Goal: Transaction & Acquisition: Purchase product/service

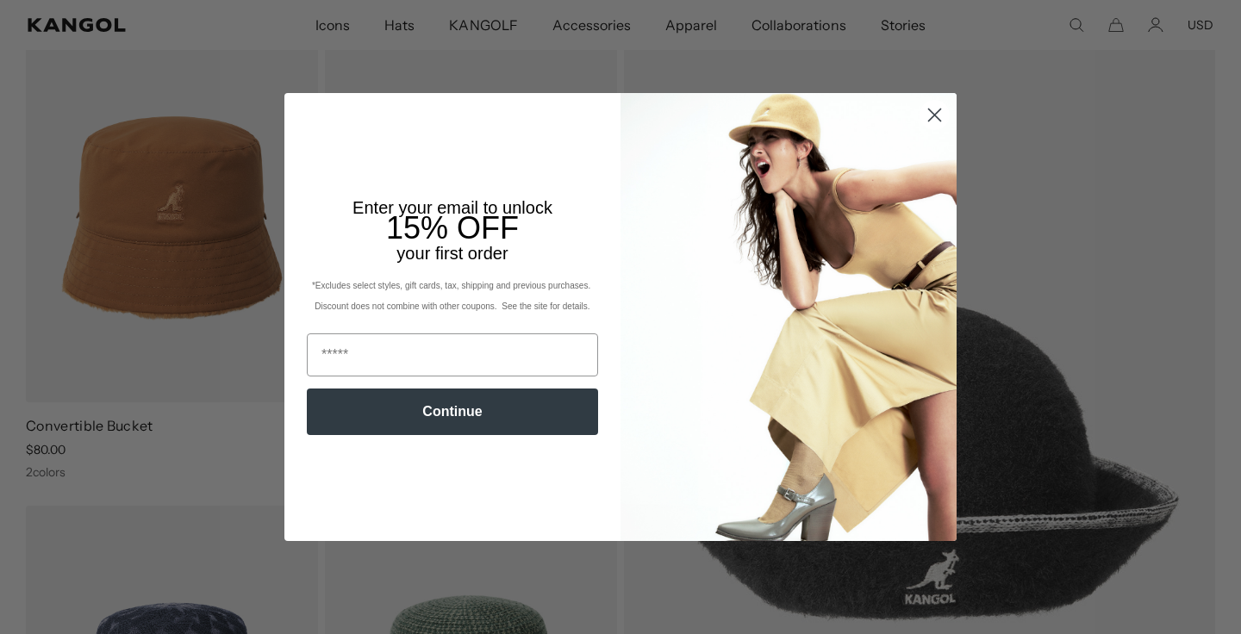
click at [933, 114] on icon "Close dialog" at bounding box center [935, 115] width 12 height 12
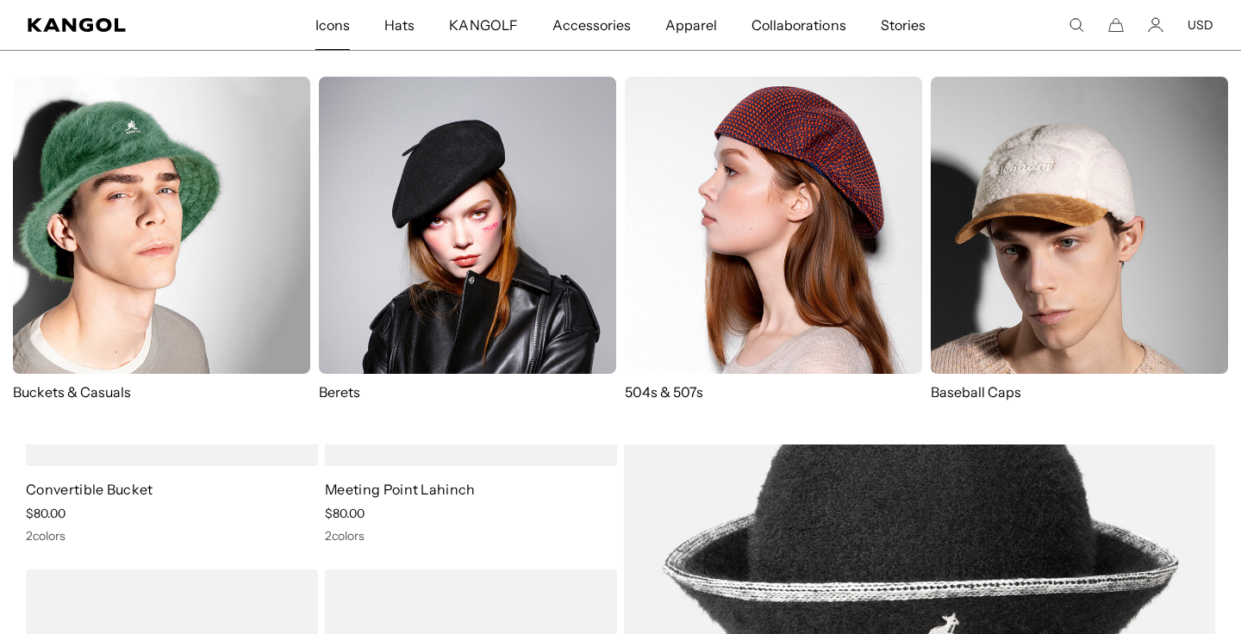
click at [342, 18] on span "Icons" at bounding box center [332, 25] width 34 height 50
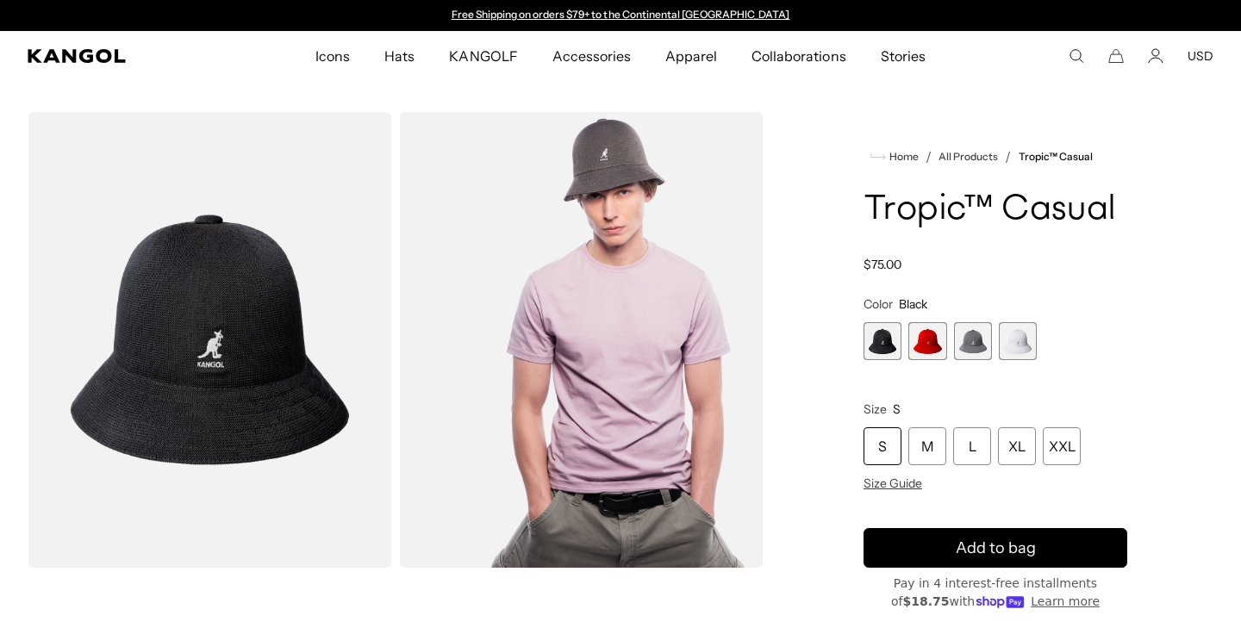
scroll to position [0, 355]
click at [911, 481] on span "Size Guide" at bounding box center [893, 484] width 59 height 16
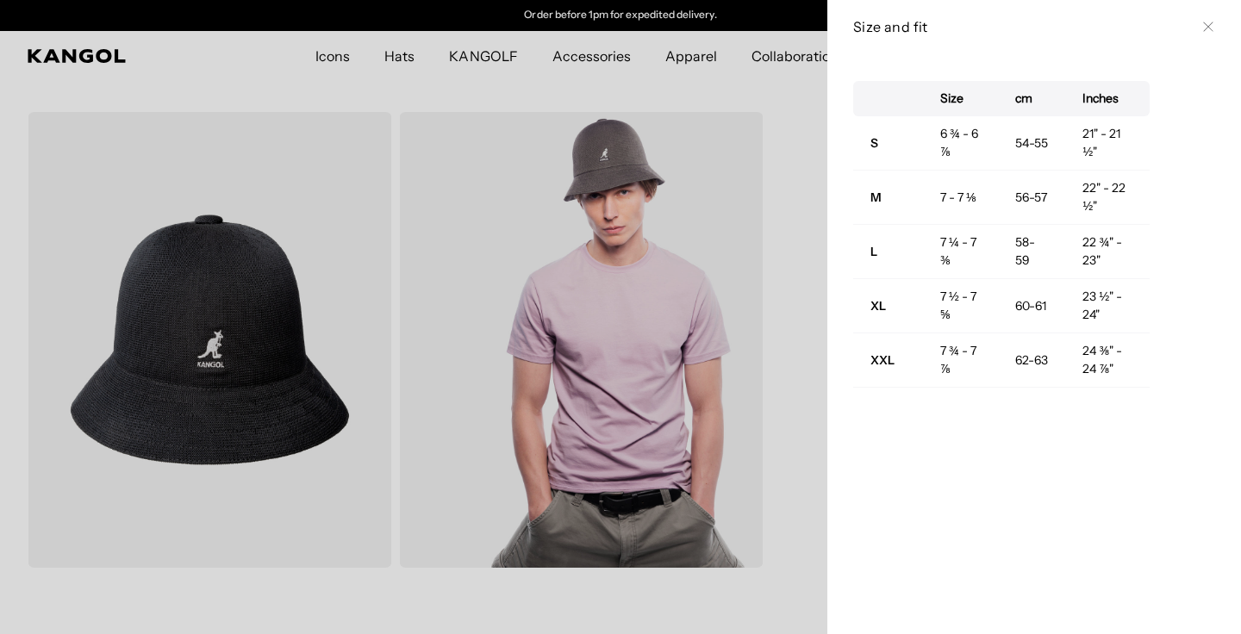
click at [789, 118] on div at bounding box center [620, 317] width 1241 height 634
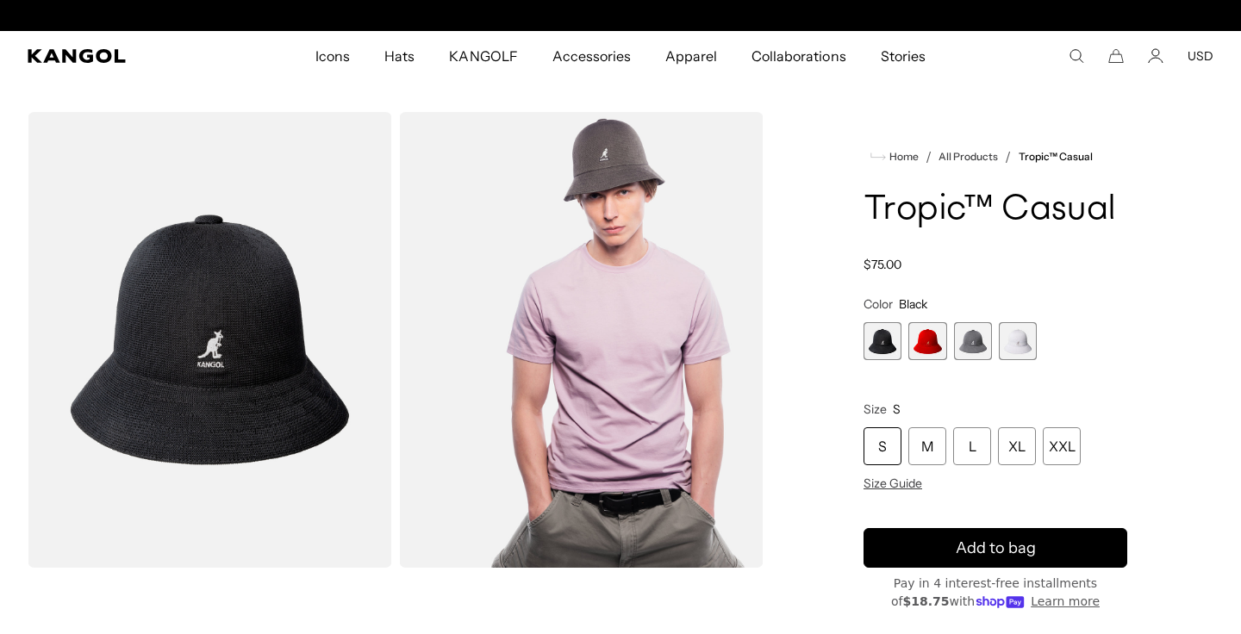
scroll to position [0, 0]
click at [888, 342] on span "1 of 4" at bounding box center [883, 341] width 38 height 38
click at [928, 348] on span "2 of 4" at bounding box center [927, 341] width 38 height 38
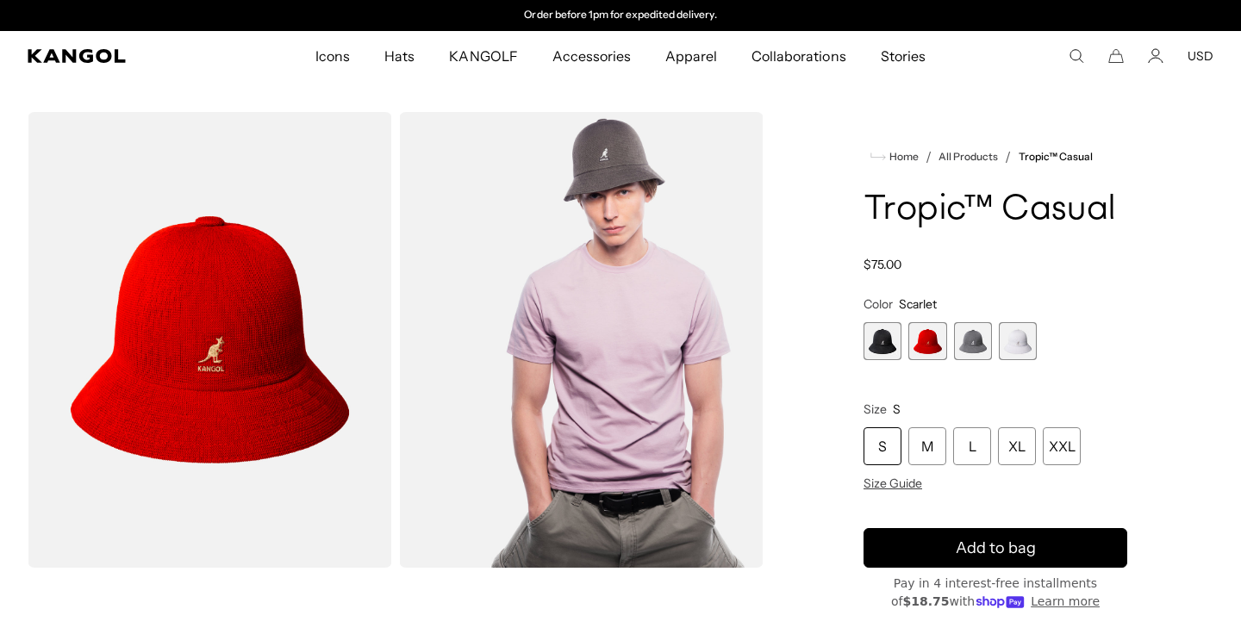
click at [963, 348] on span "3 of 4" at bounding box center [973, 341] width 38 height 38
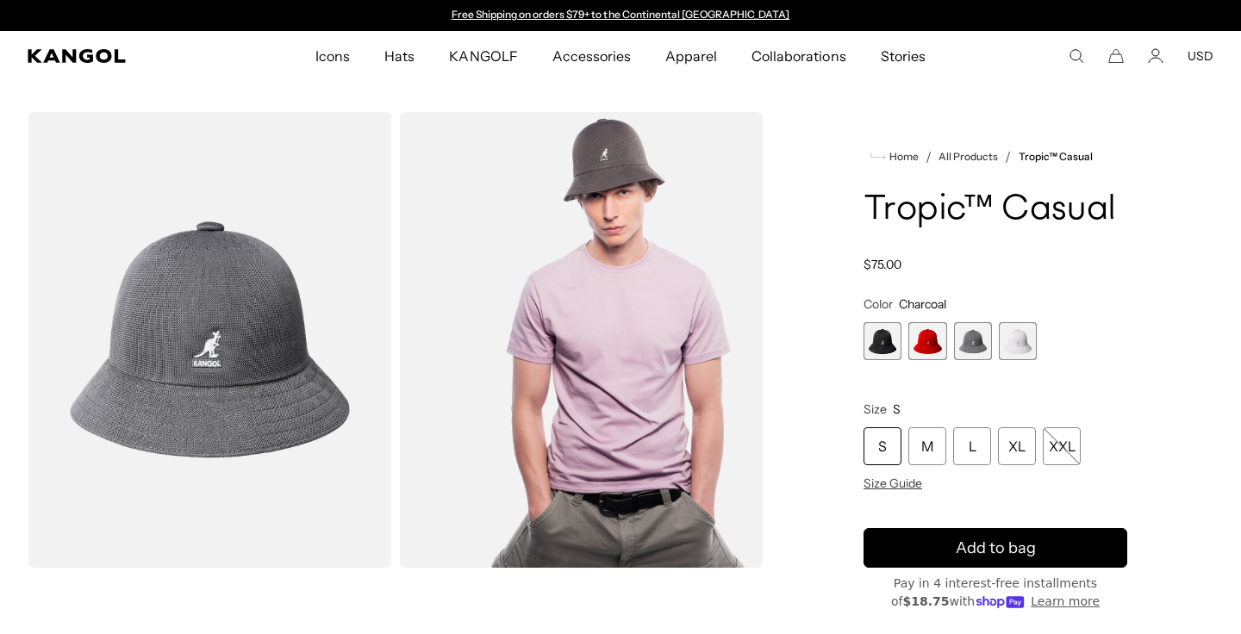
click at [1015, 340] on span "4 of 4" at bounding box center [1018, 341] width 38 height 38
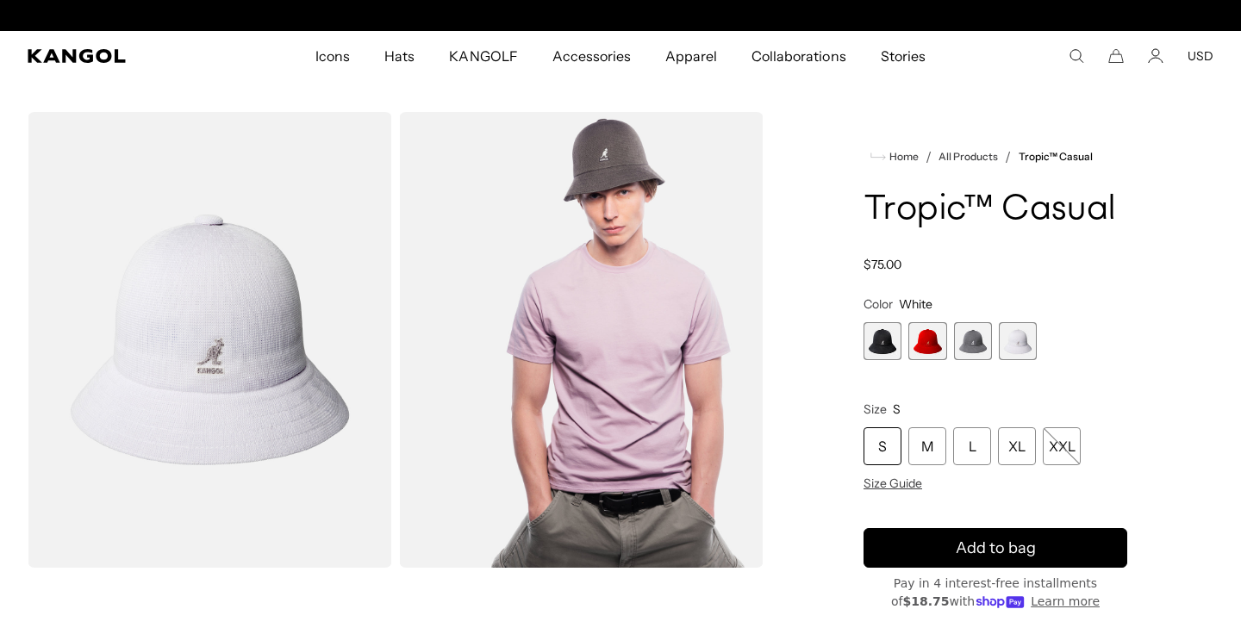
scroll to position [0, 355]
click at [927, 349] on span "2 of 4" at bounding box center [927, 341] width 38 height 38
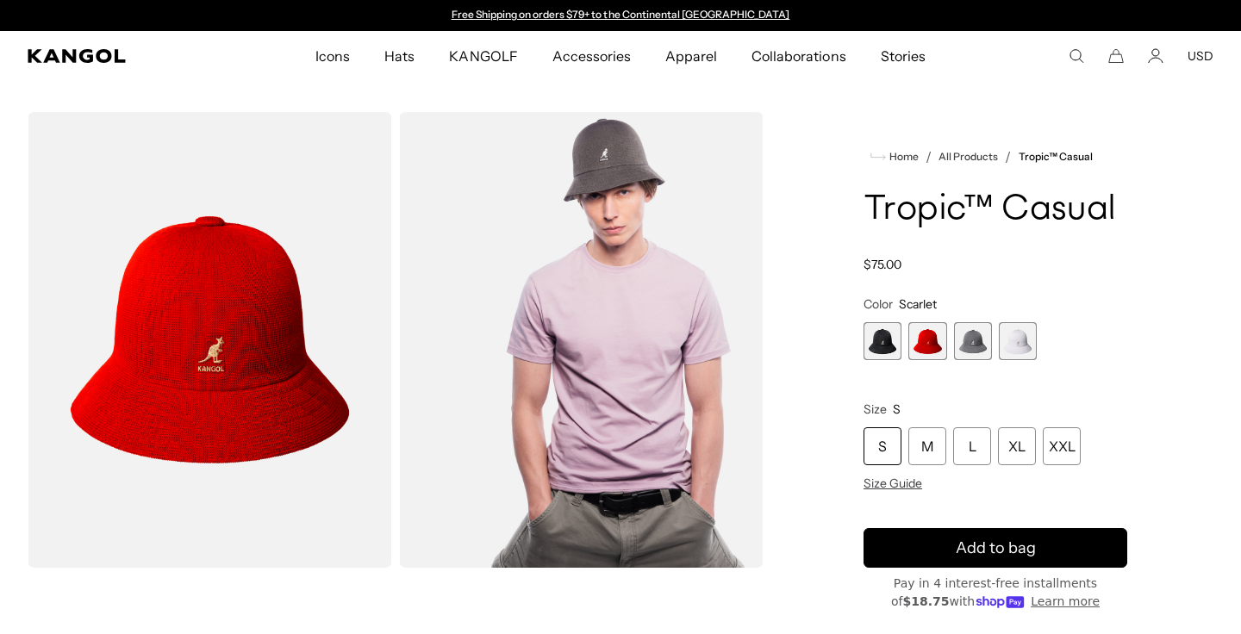
click at [885, 351] on span "1 of 4" at bounding box center [883, 341] width 38 height 38
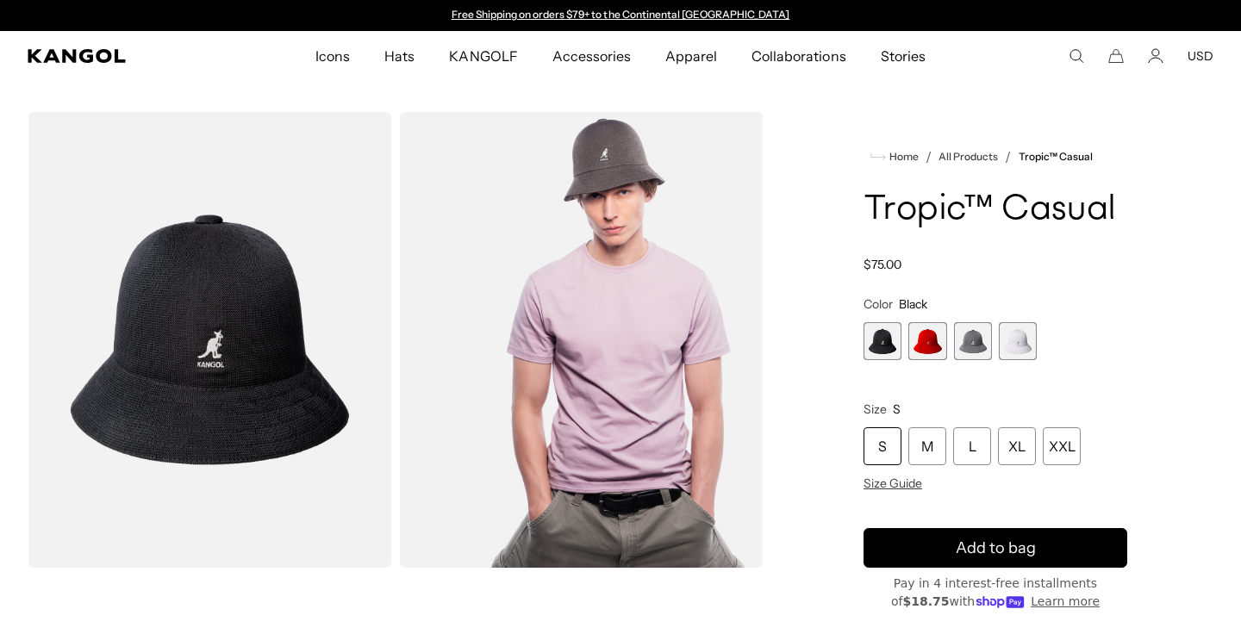
scroll to position [0, 355]
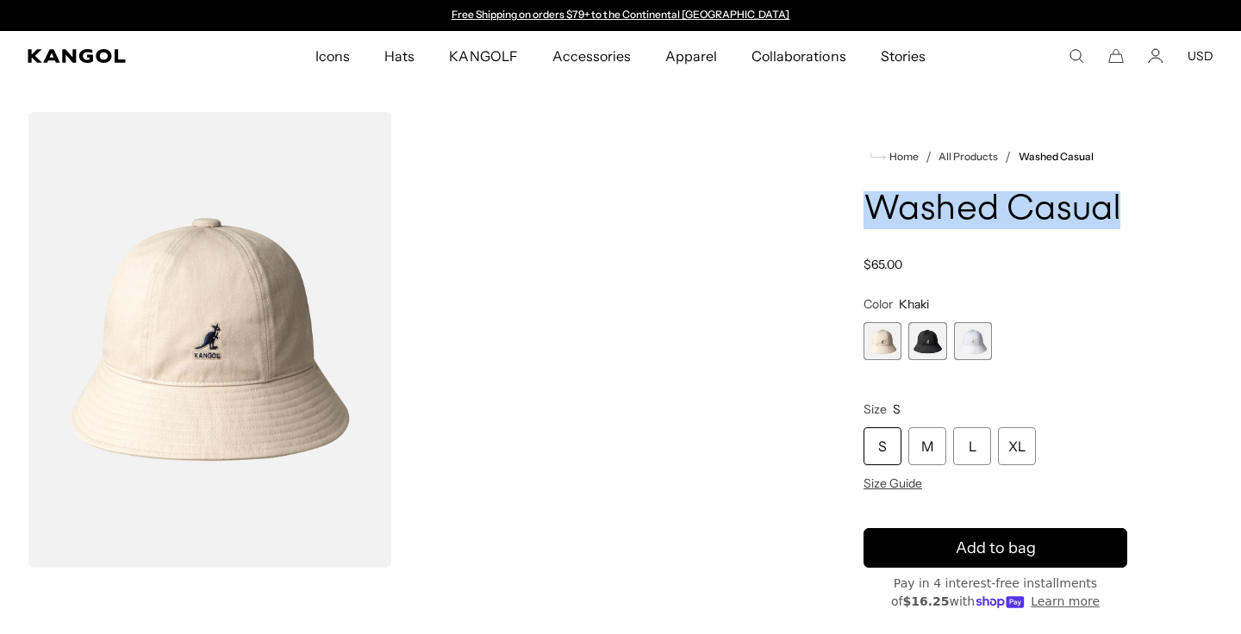
drag, startPoint x: 860, startPoint y: 206, endPoint x: 1125, endPoint y: 203, distance: 264.6
click at [1125, 203] on div "Home / All Products / Washed Casual Washed Casual Regular price $65.00 Regular …" at bounding box center [995, 463] width 436 height 703
copy h1 "Washed Casual"
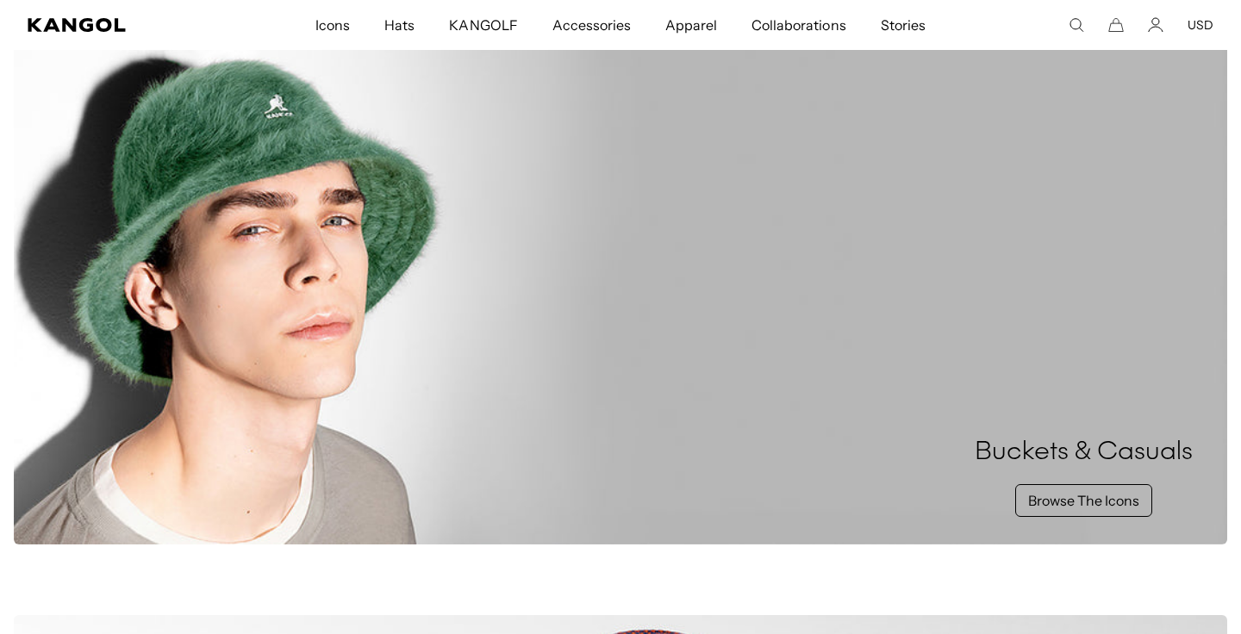
scroll to position [309, 0]
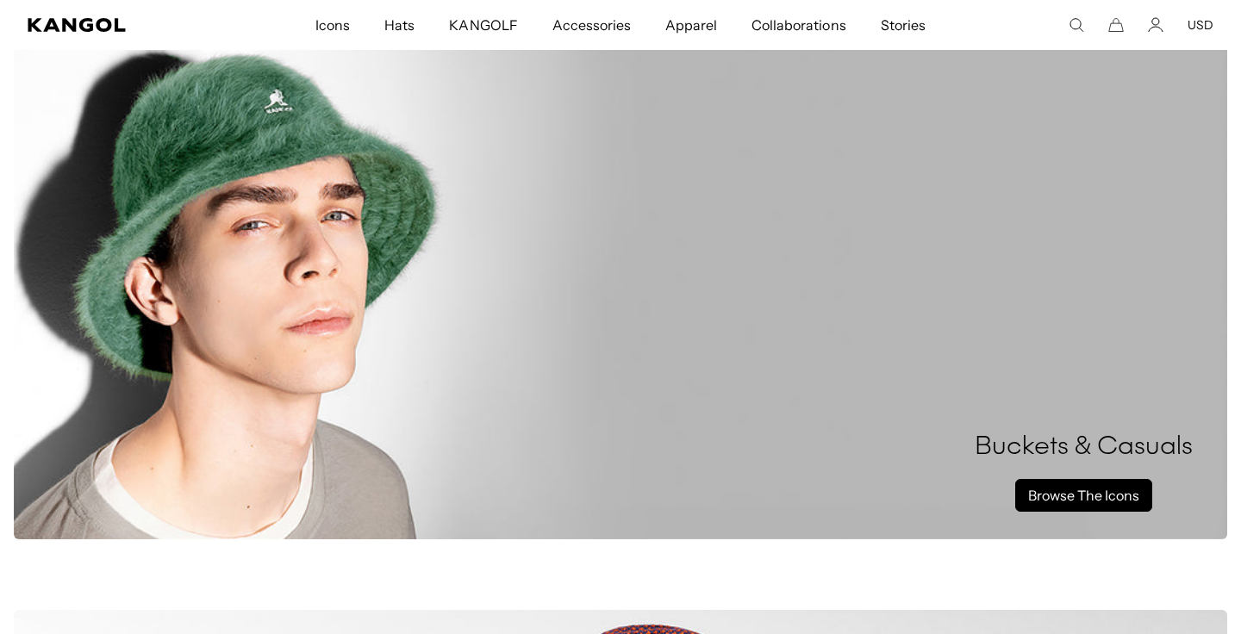
click at [1082, 496] on link "Browse The Icons" at bounding box center [1083, 495] width 137 height 33
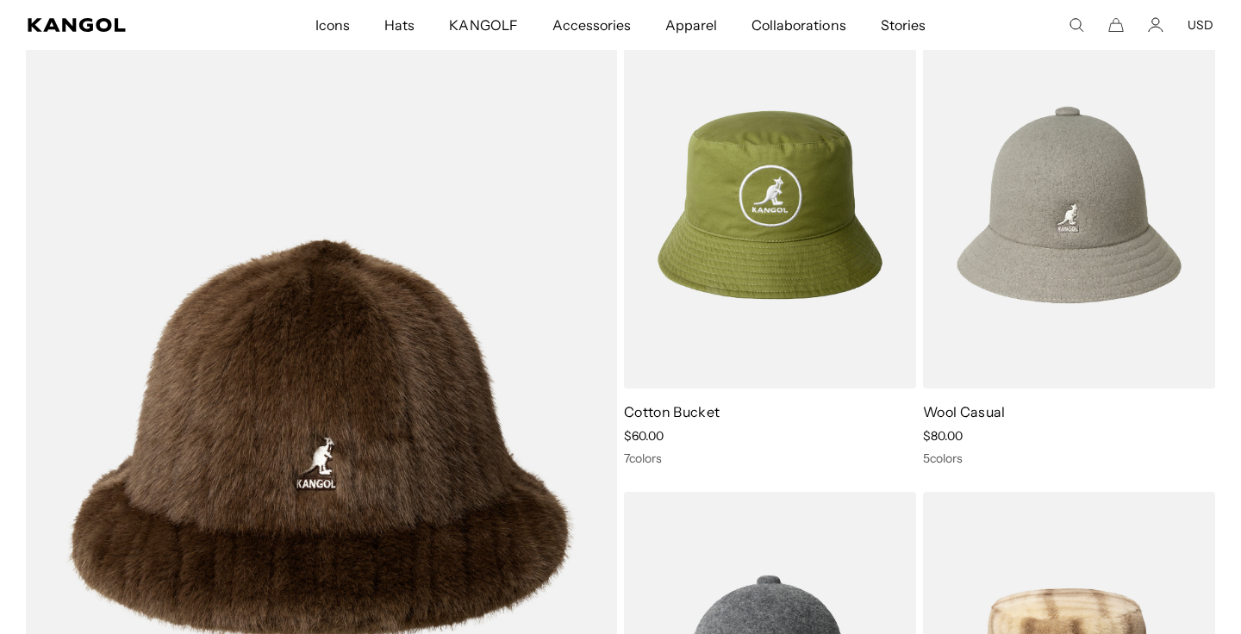
scroll to position [0, 355]
